Goal: Information Seeking & Learning: Learn about a topic

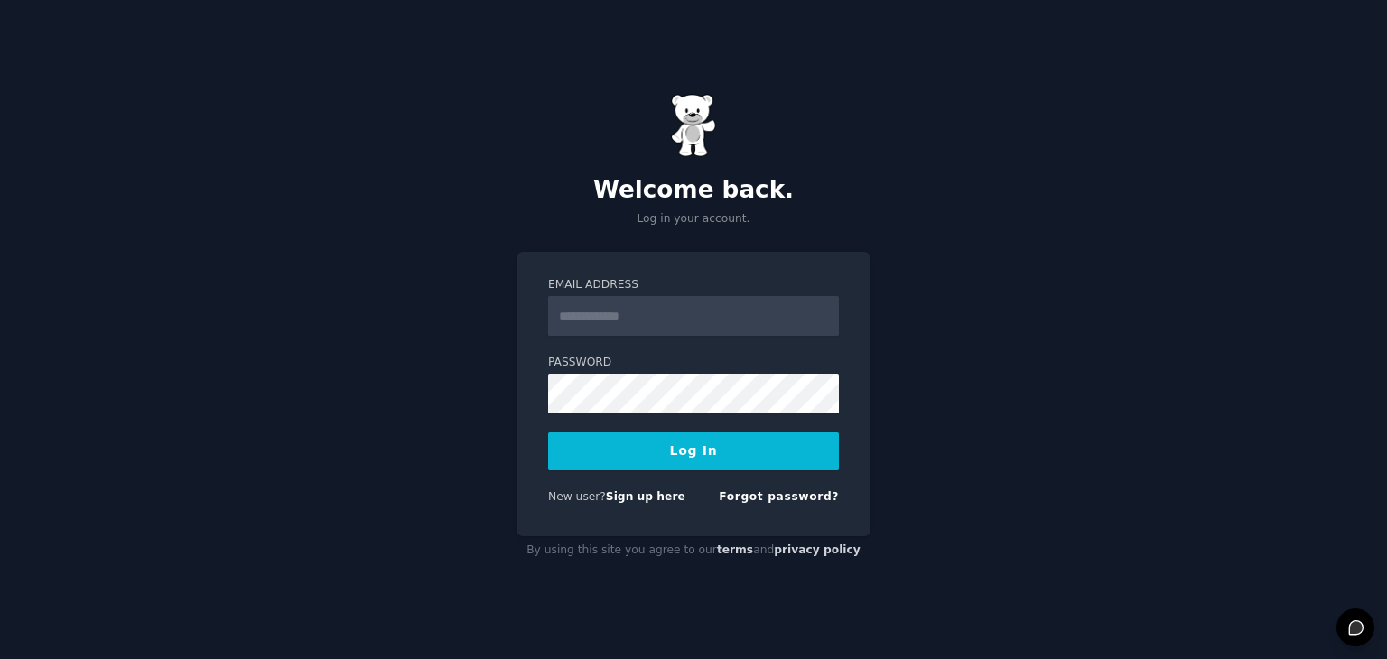
click at [700, 309] on input "Email Address" at bounding box center [693, 316] width 291 height 40
type input "**********"
click at [705, 474] on form "**********" at bounding box center [693, 394] width 291 height 234
click at [714, 456] on button "Log In" at bounding box center [693, 451] width 291 height 38
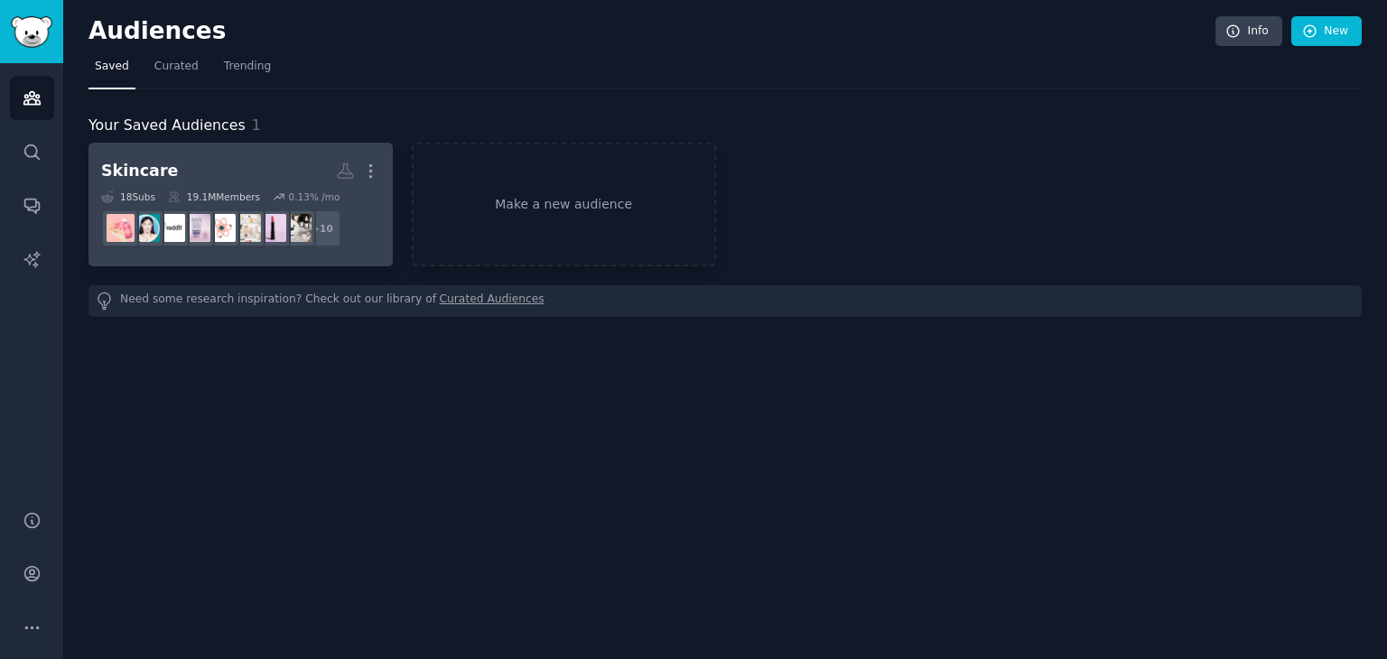
click at [243, 190] on div "19.1M Members" at bounding box center [214, 196] width 92 height 13
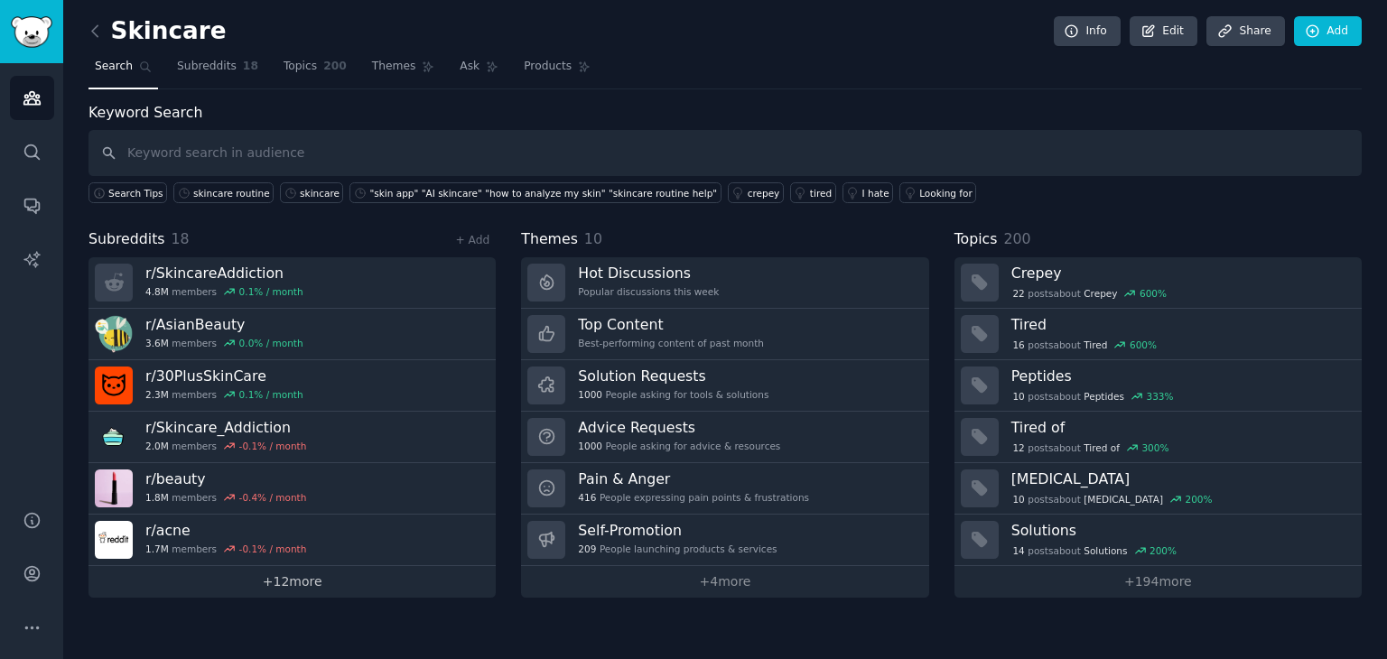
click at [421, 589] on link "+ 12 more" at bounding box center [291, 582] width 407 height 32
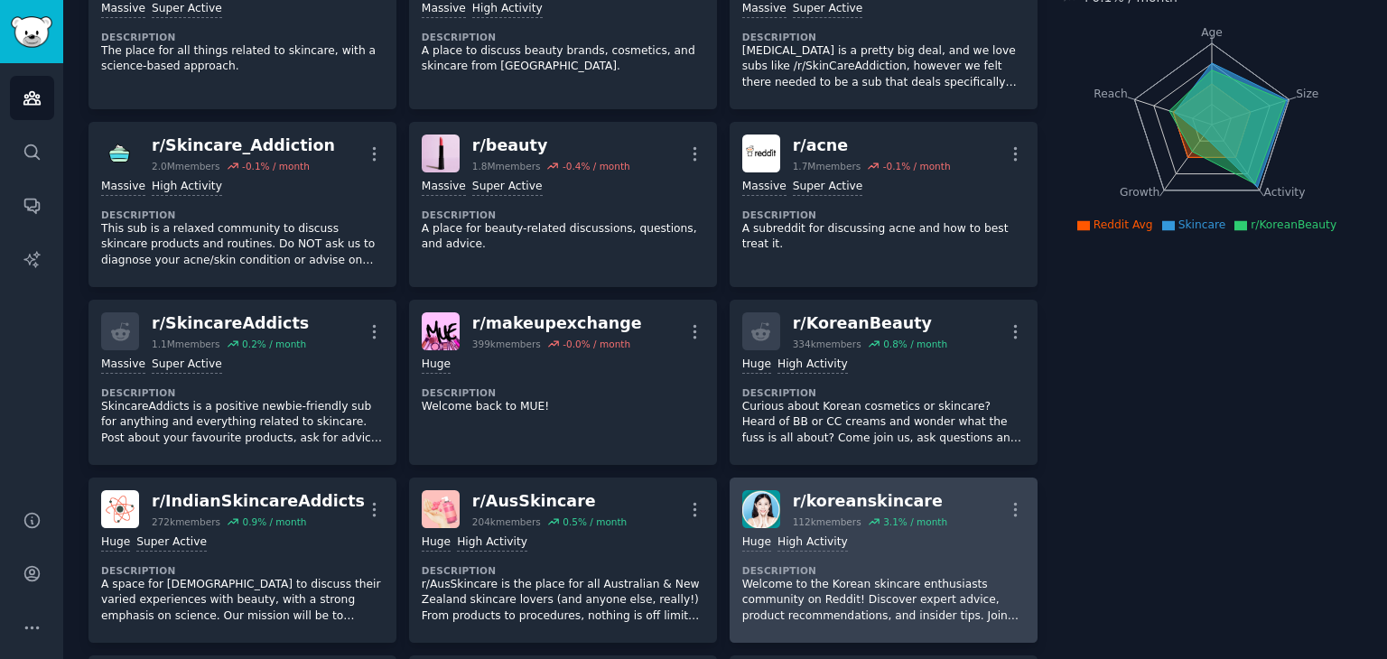
scroll to position [181, 0]
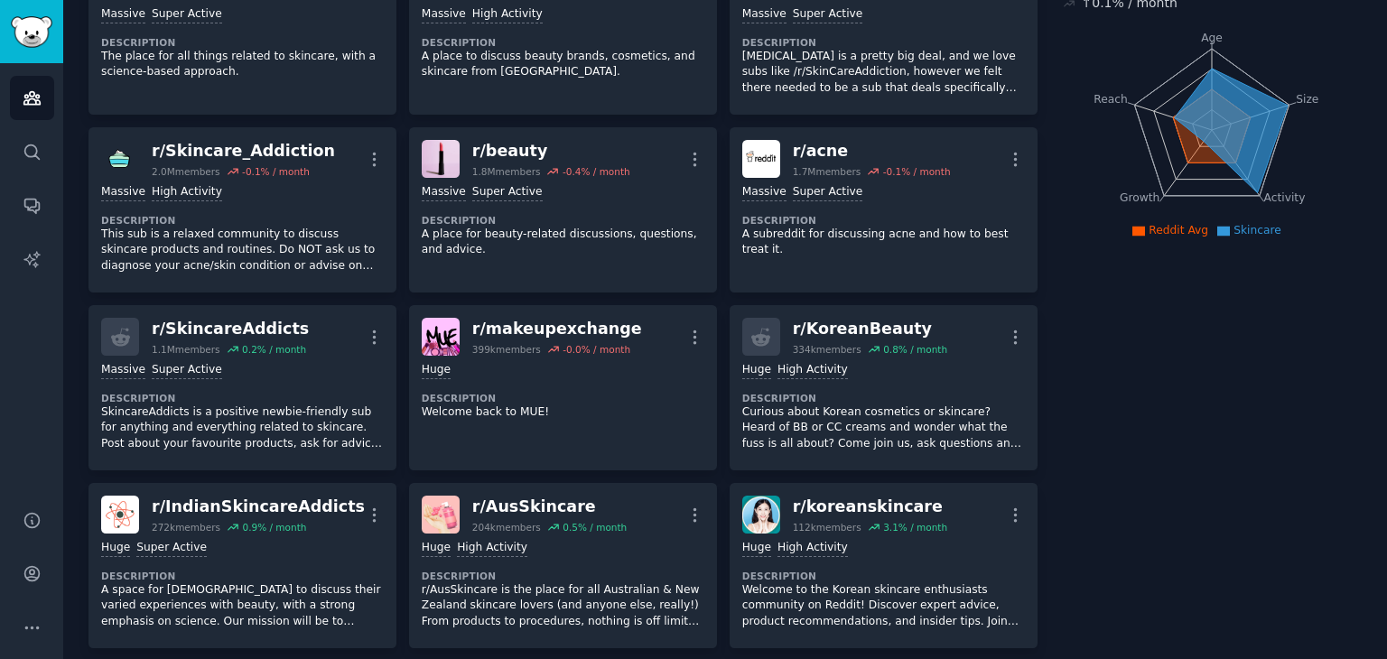
click at [1247, 181] on icon at bounding box center [1229, 130] width 113 height 125
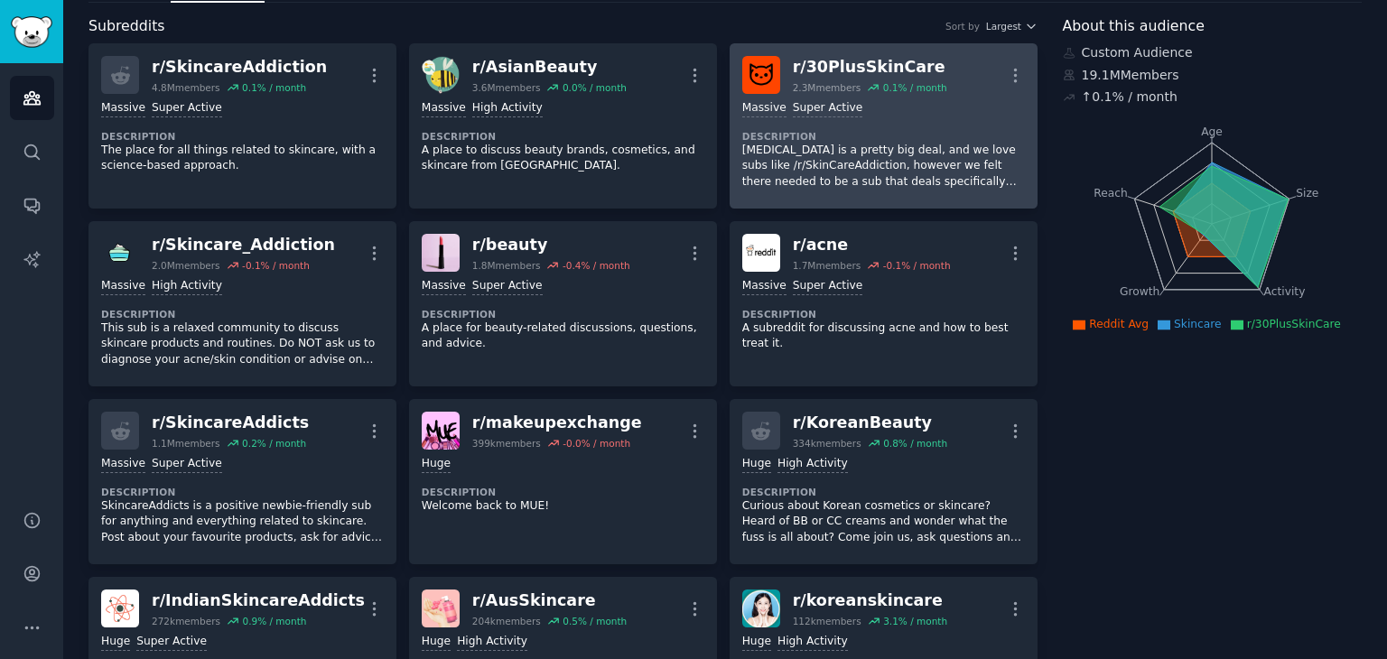
scroll to position [90, 0]
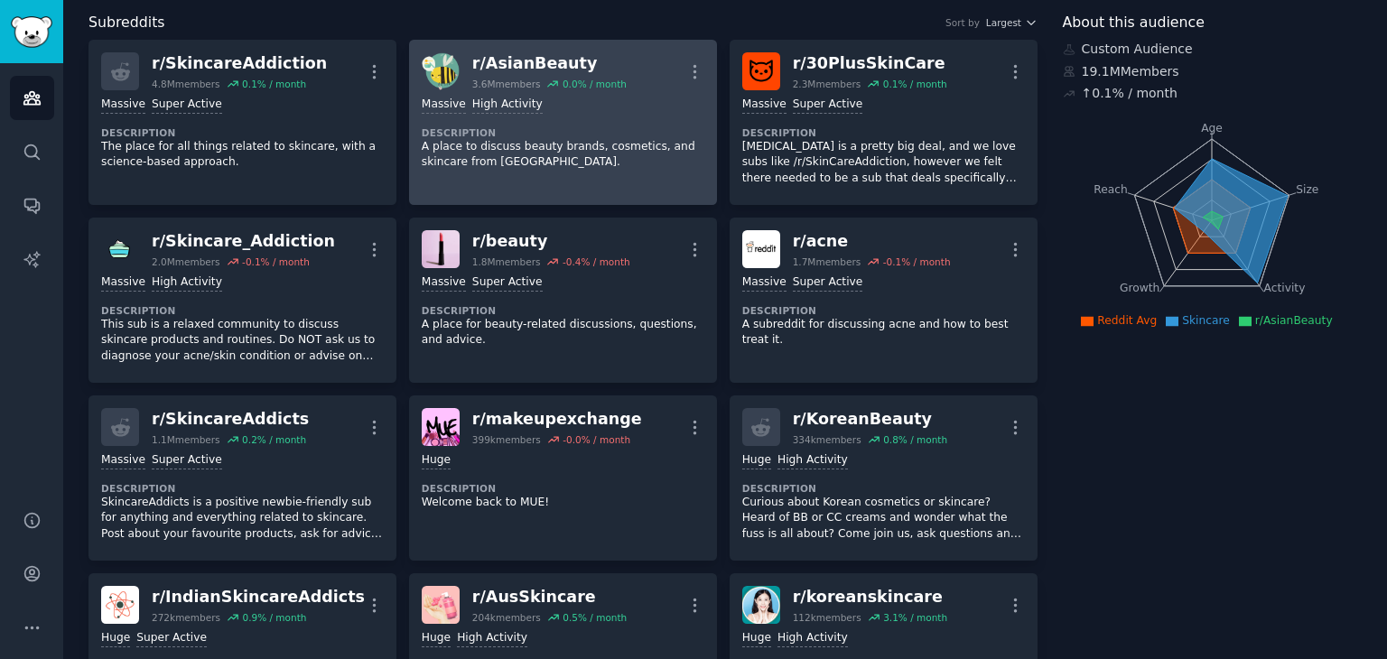
click at [576, 59] on div "r/ AsianBeauty" at bounding box center [549, 63] width 154 height 23
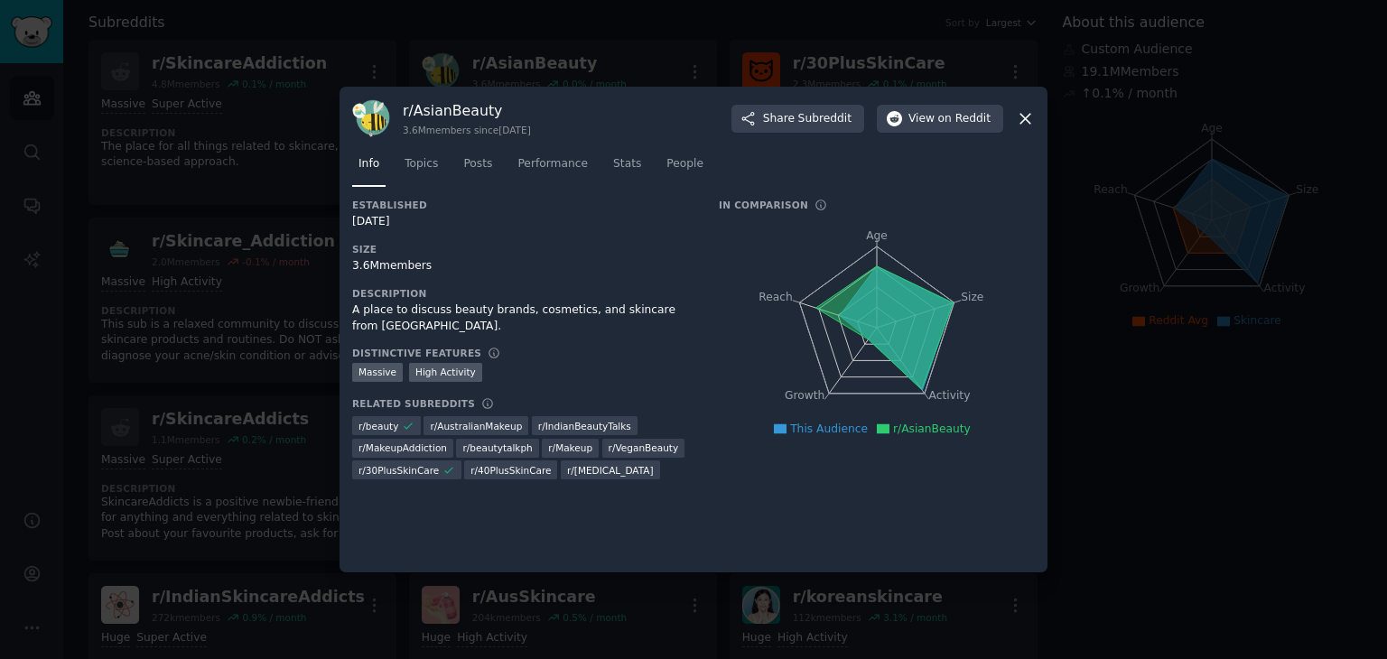
click at [464, 119] on h3 "r/ AsianBeauty" at bounding box center [467, 110] width 128 height 19
copy h3 "r/ AsianBeauty"
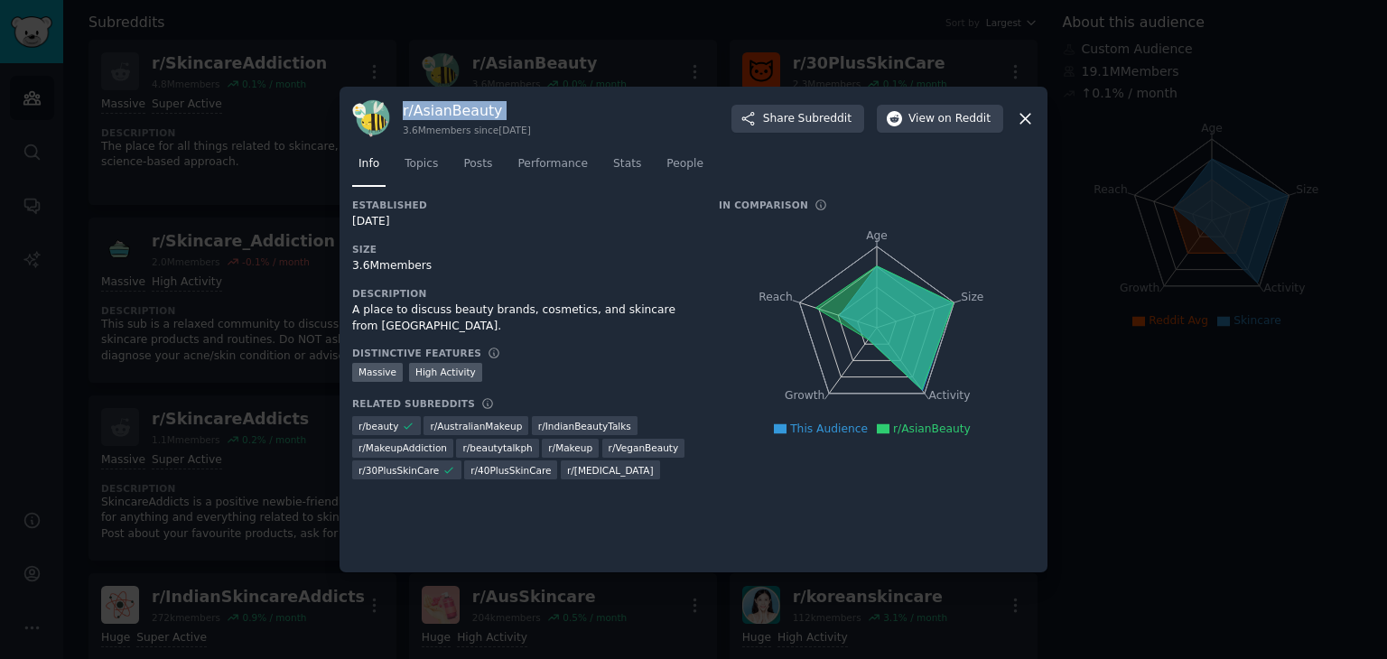
click at [1028, 114] on icon at bounding box center [1025, 119] width 10 height 10
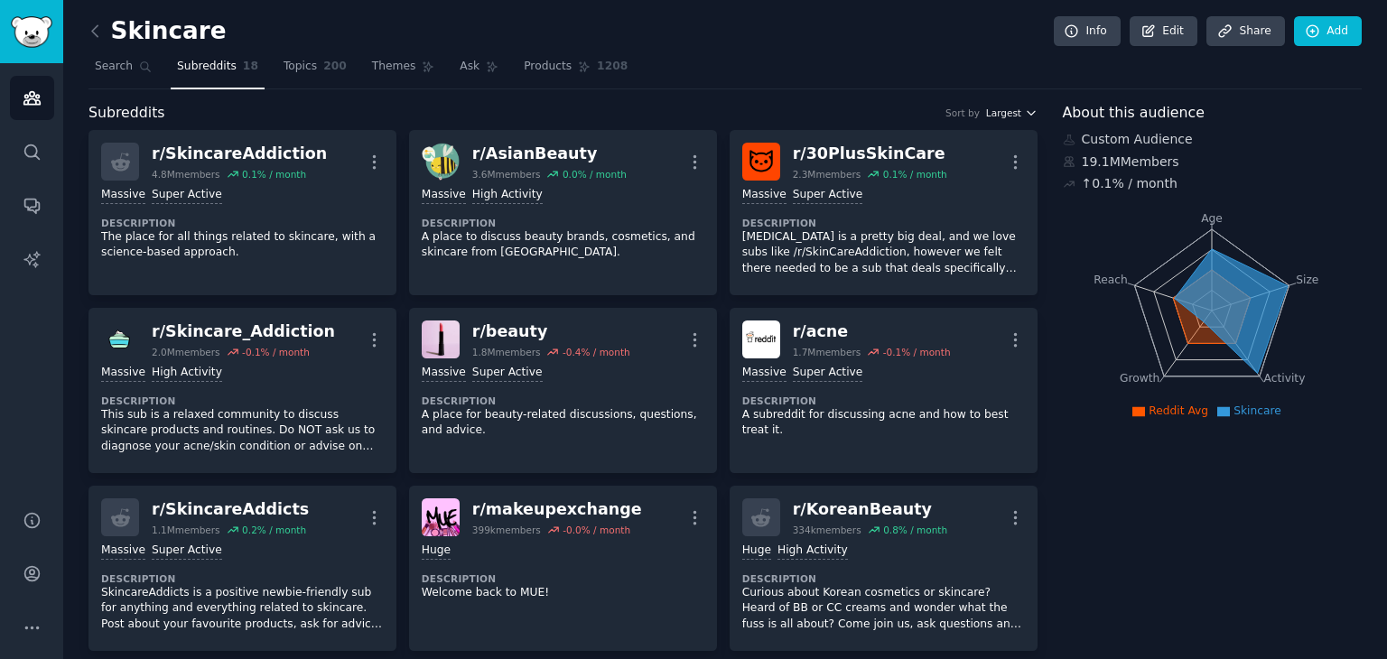
click at [1007, 111] on span "Largest" at bounding box center [1003, 113] width 35 height 13
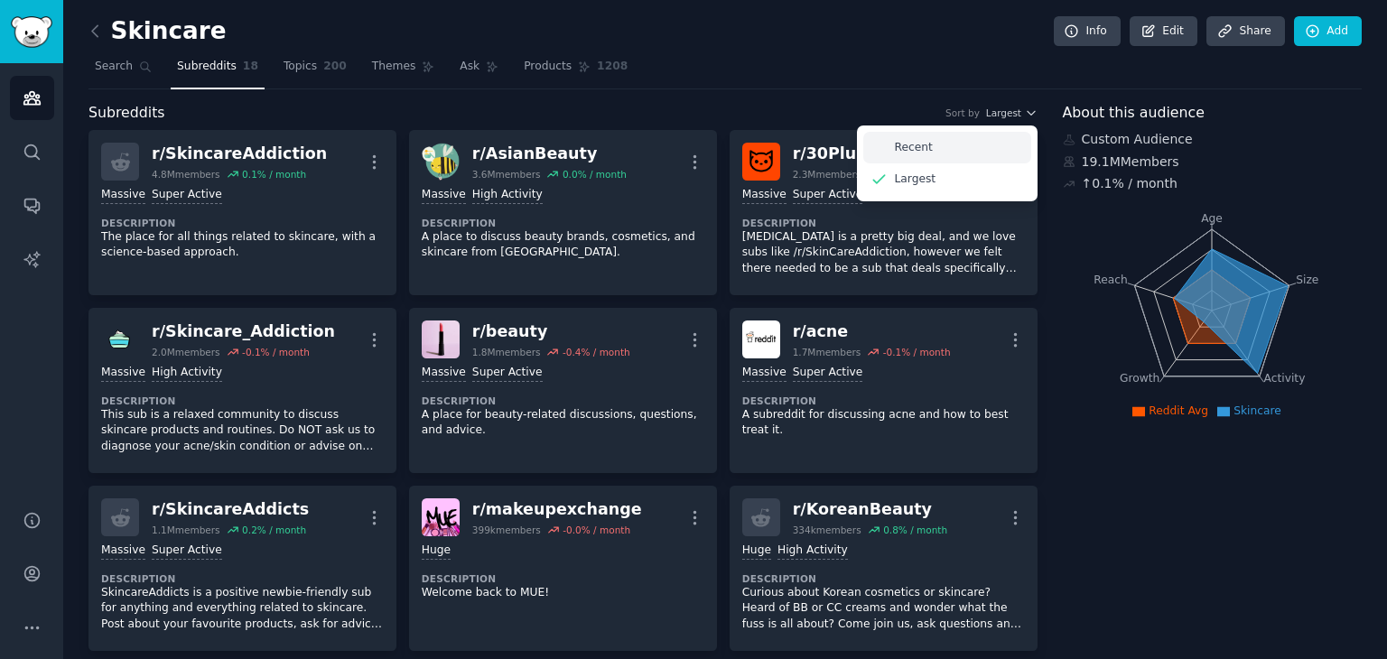
click at [871, 144] on icon at bounding box center [878, 147] width 19 height 19
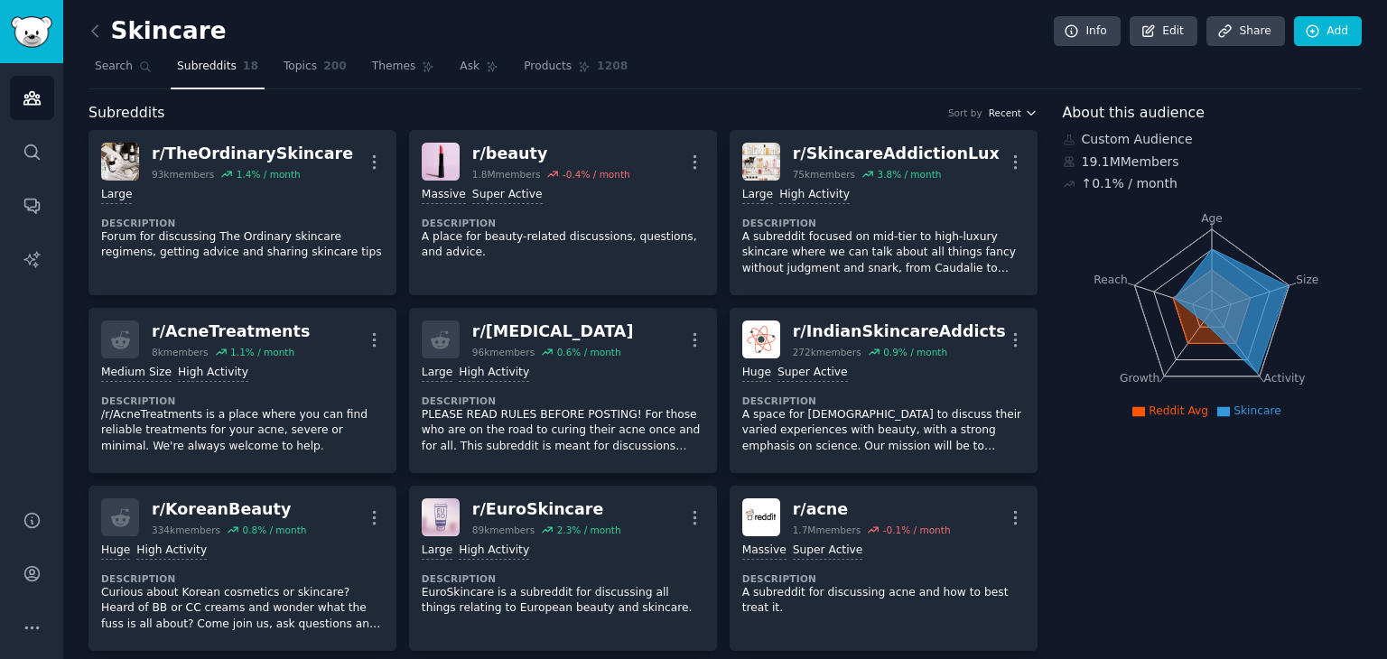
click at [1004, 113] on span "Recent" at bounding box center [1004, 113] width 32 height 13
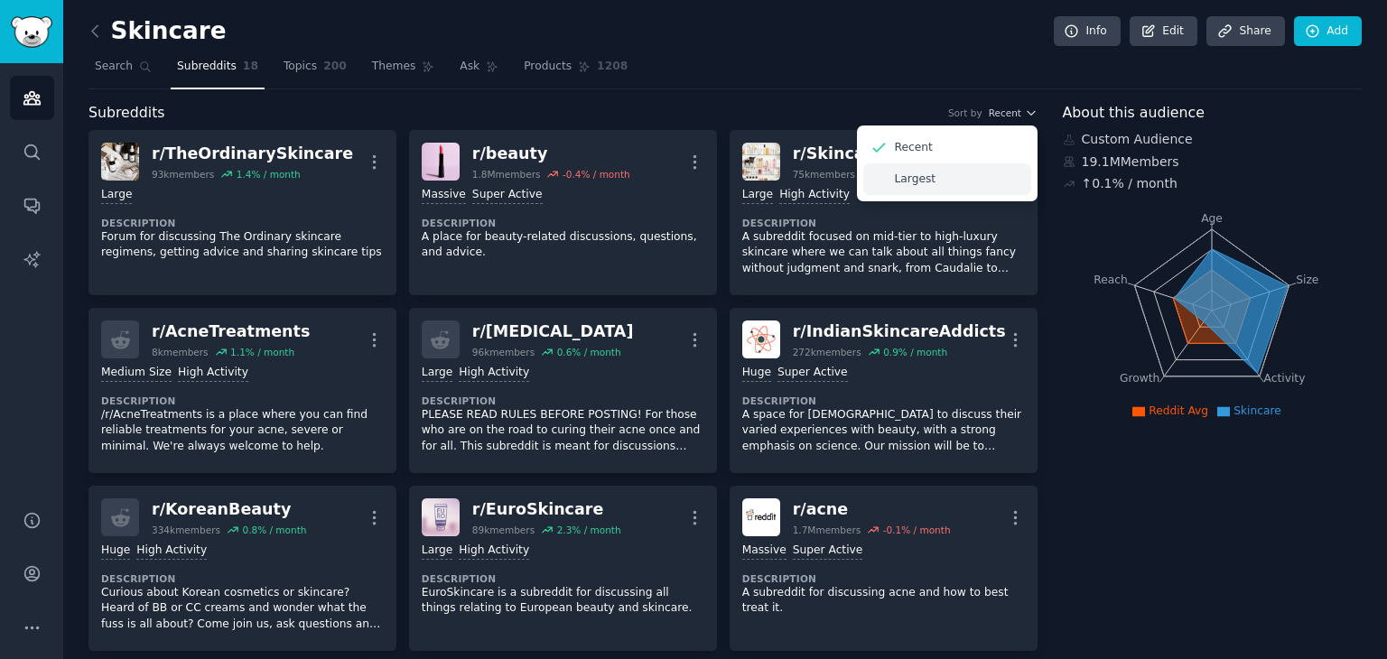
click at [955, 173] on div "Largest" at bounding box center [947, 179] width 168 height 32
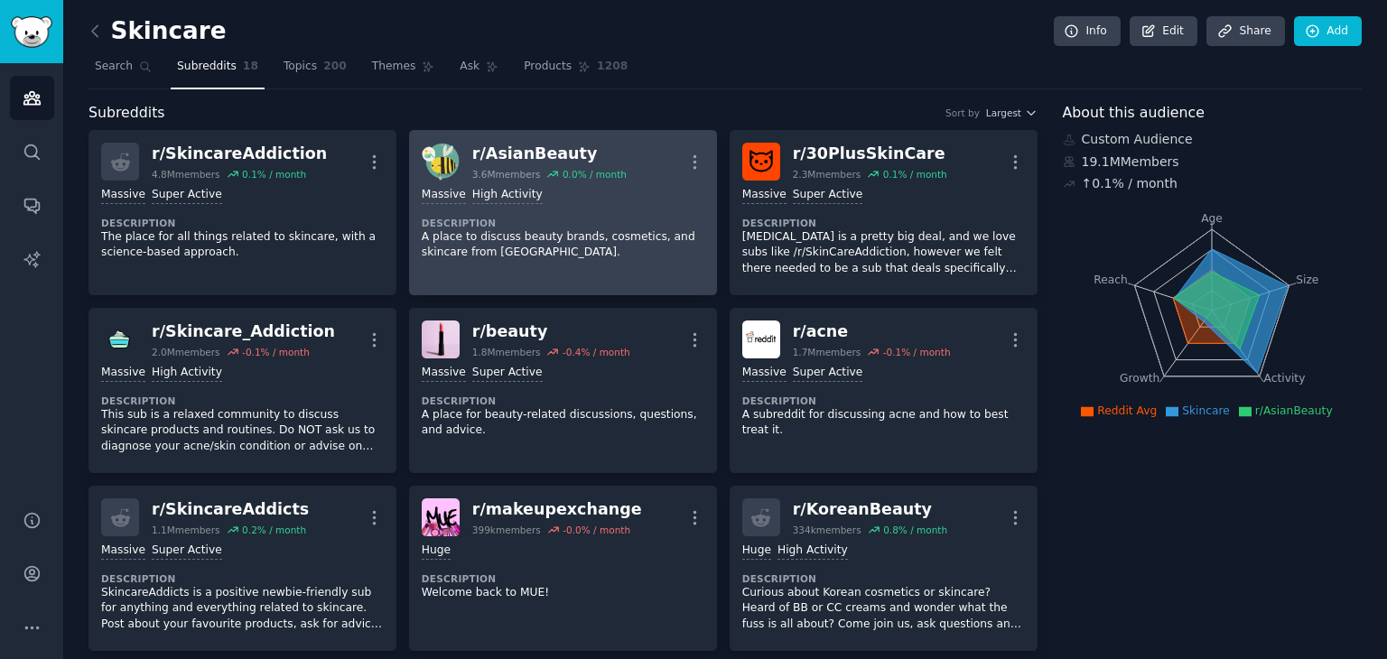
click at [560, 207] on div ">= 80th percentile for submissions / day Massive High Activity Description A pl…" at bounding box center [563, 224] width 283 height 87
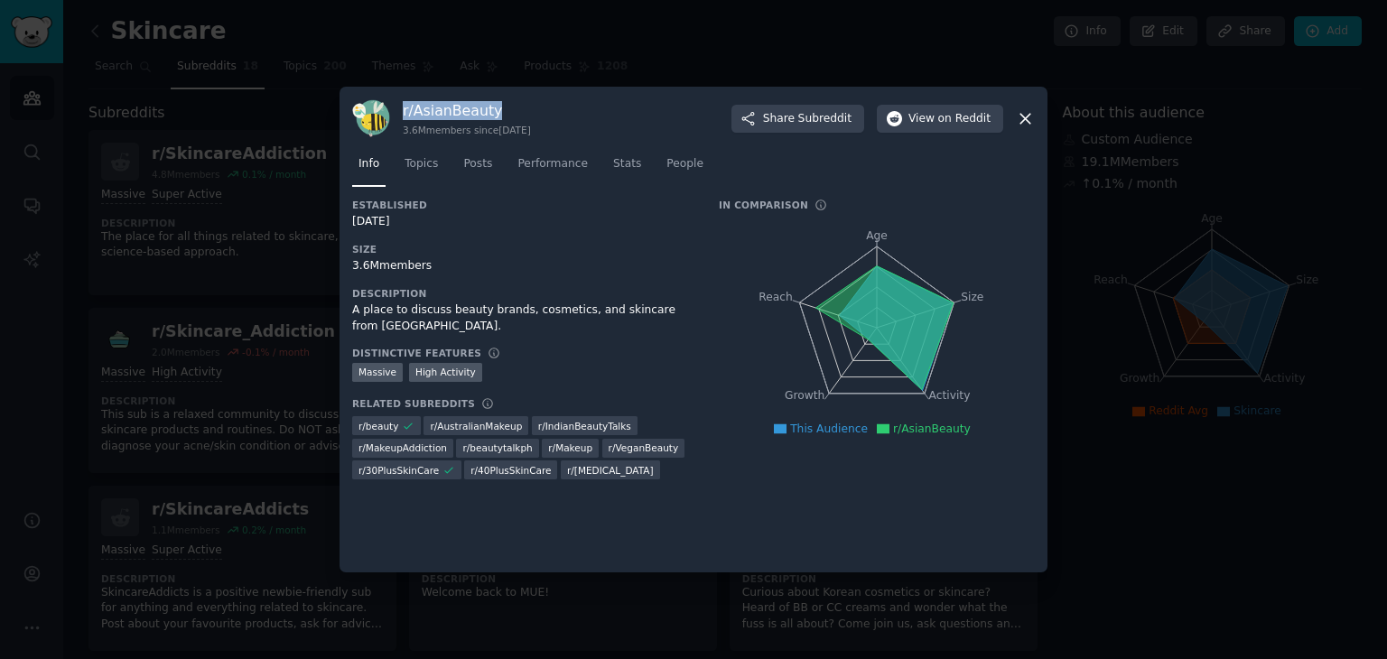
drag, startPoint x: 513, startPoint y: 106, endPoint x: 401, endPoint y: 115, distance: 112.3
click at [401, 115] on div "r/ AsianBeauty 3.6M members since [DATE] Share Subreddit View on Reddit" at bounding box center [693, 118] width 682 height 38
copy h3 "r/ AsianBeauty"
